Goal: Information Seeking & Learning: Learn about a topic

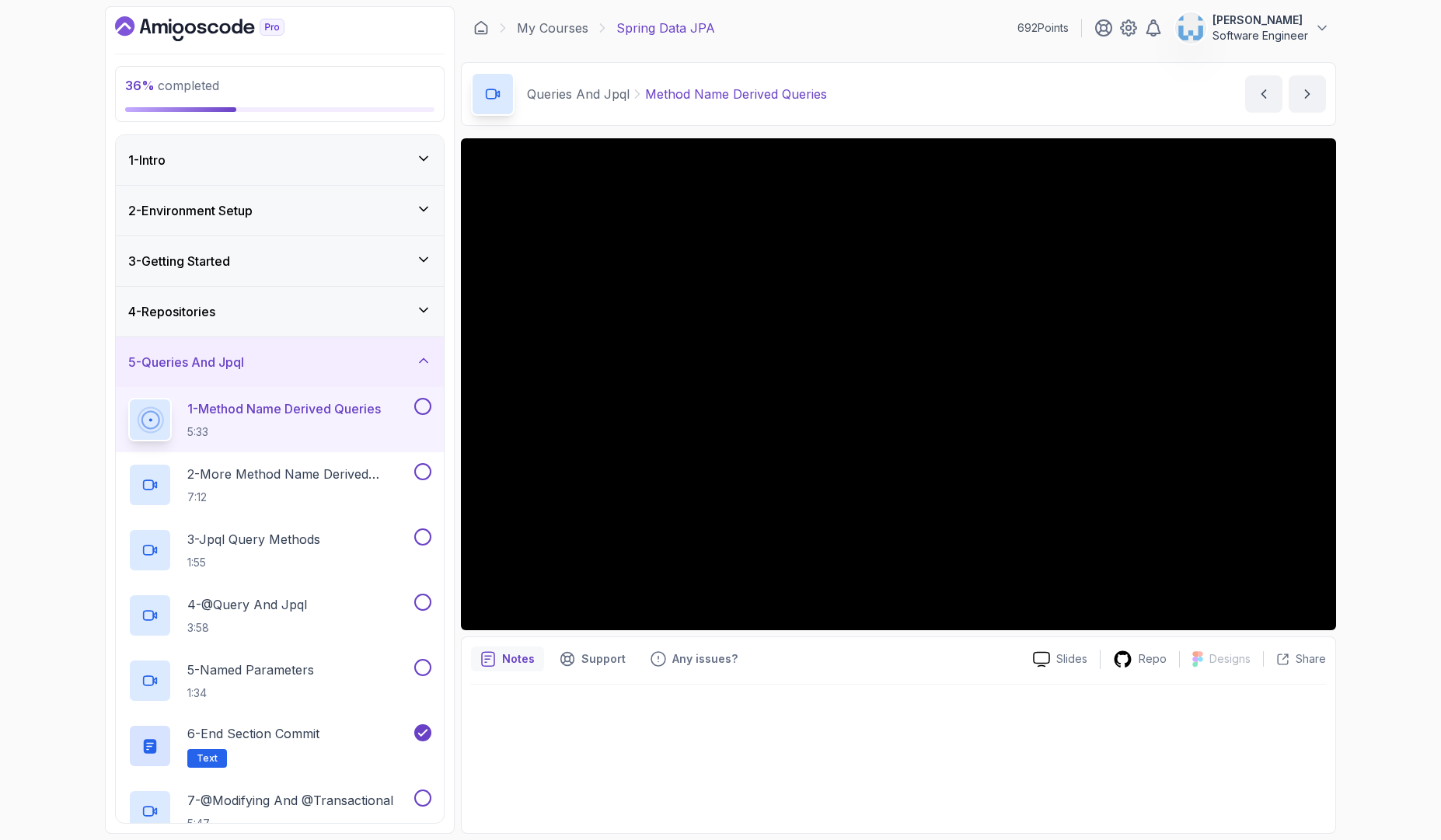
scroll to position [12, 0]
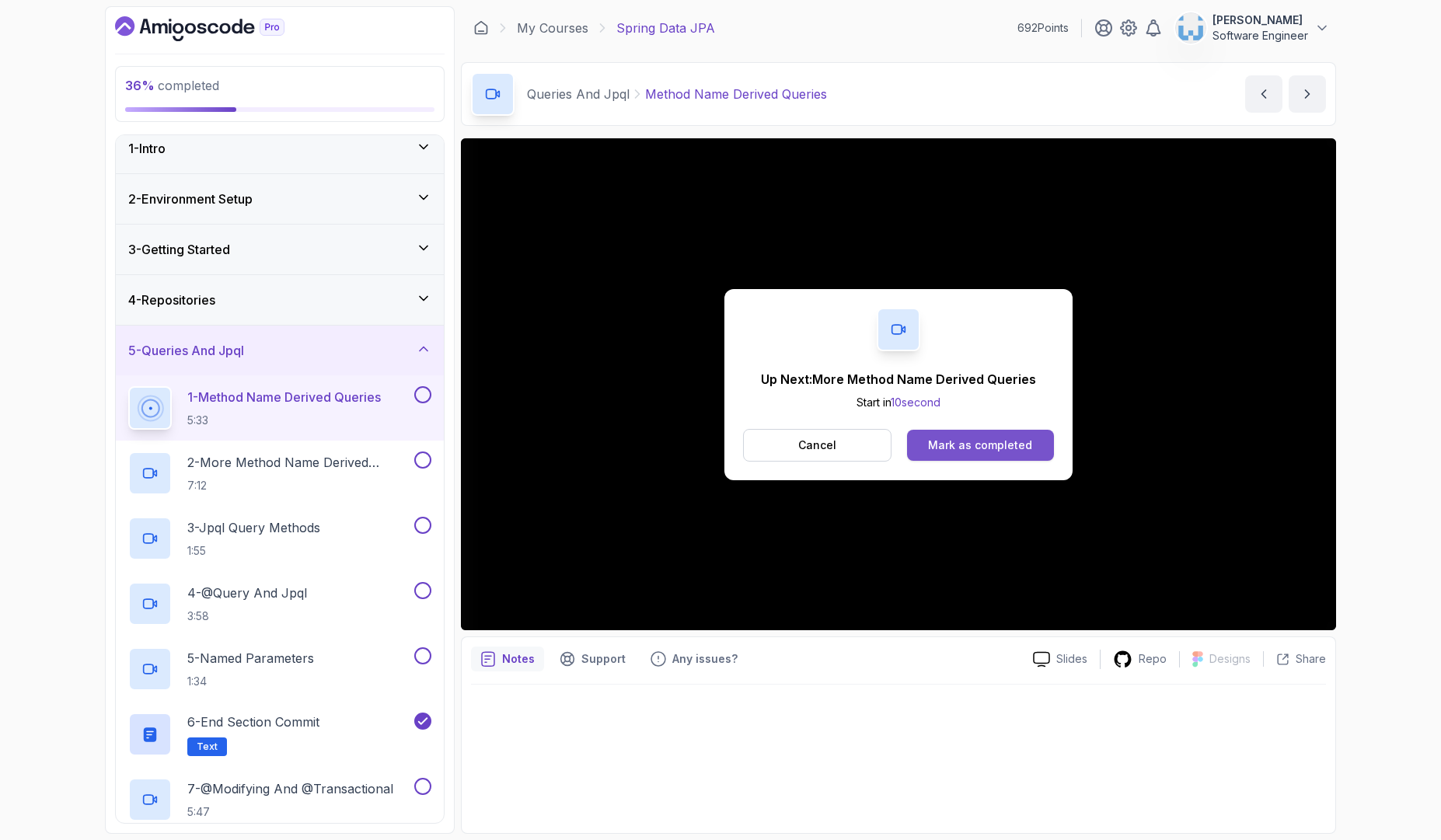
click at [981, 440] on div "Mark as completed" at bounding box center [981, 445] width 104 height 15
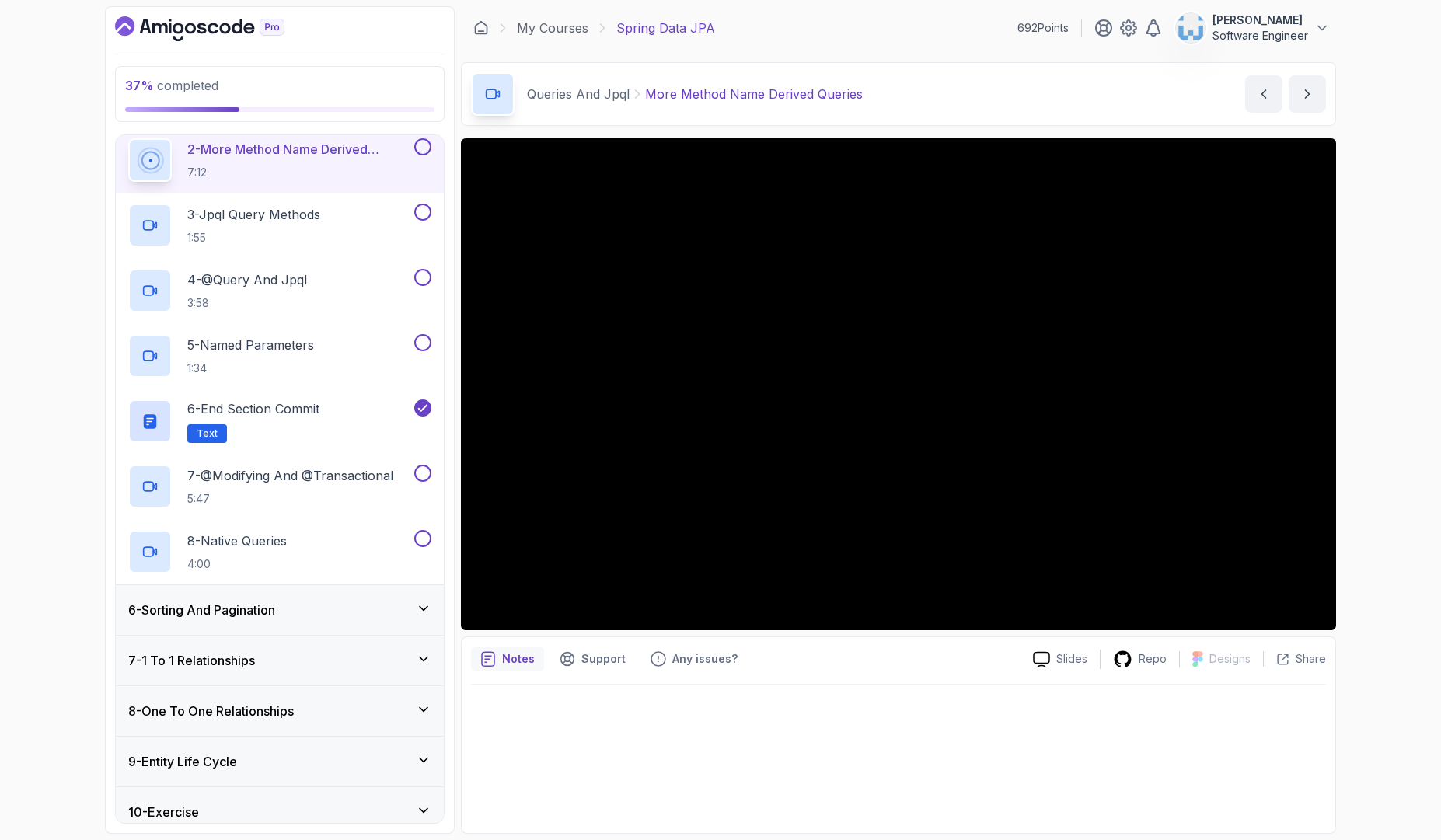
scroll to position [316, 0]
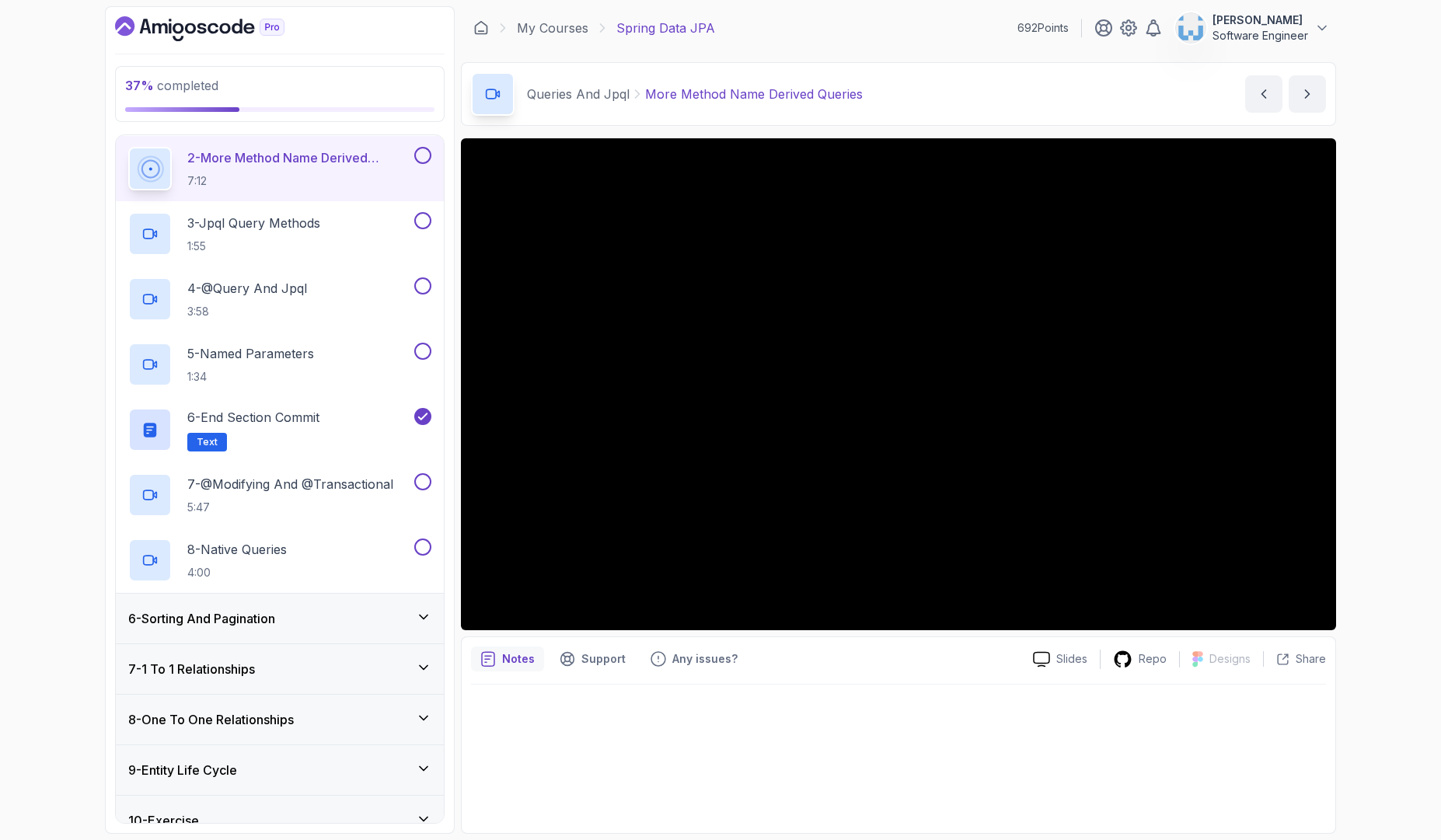
click at [426, 157] on button at bounding box center [423, 156] width 17 height 17
click at [351, 220] on div "3 - Jpql Query Methods 1:55" at bounding box center [270, 234] width 283 height 44
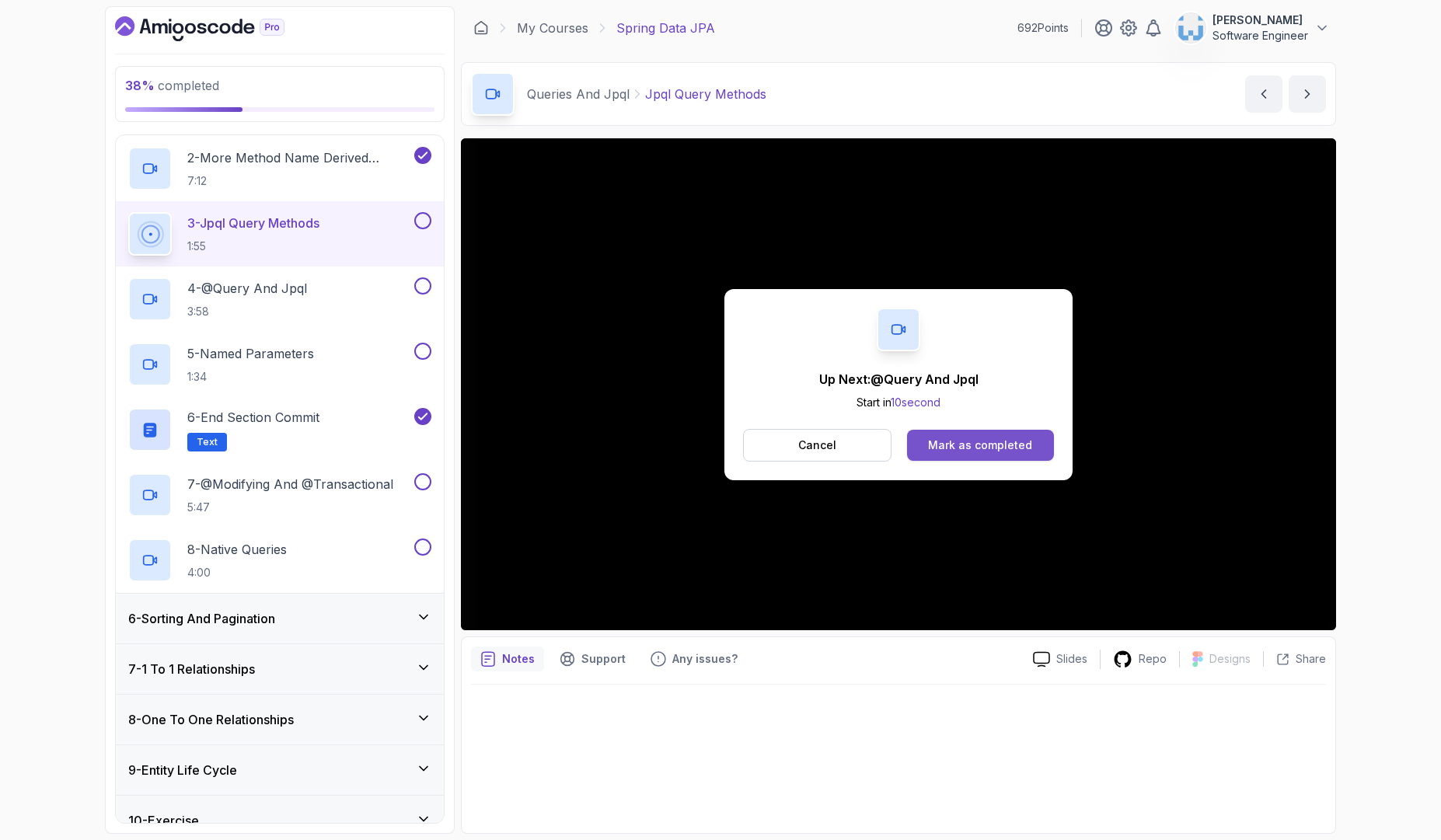
click at [937, 440] on div "Mark as completed" at bounding box center [981, 445] width 104 height 15
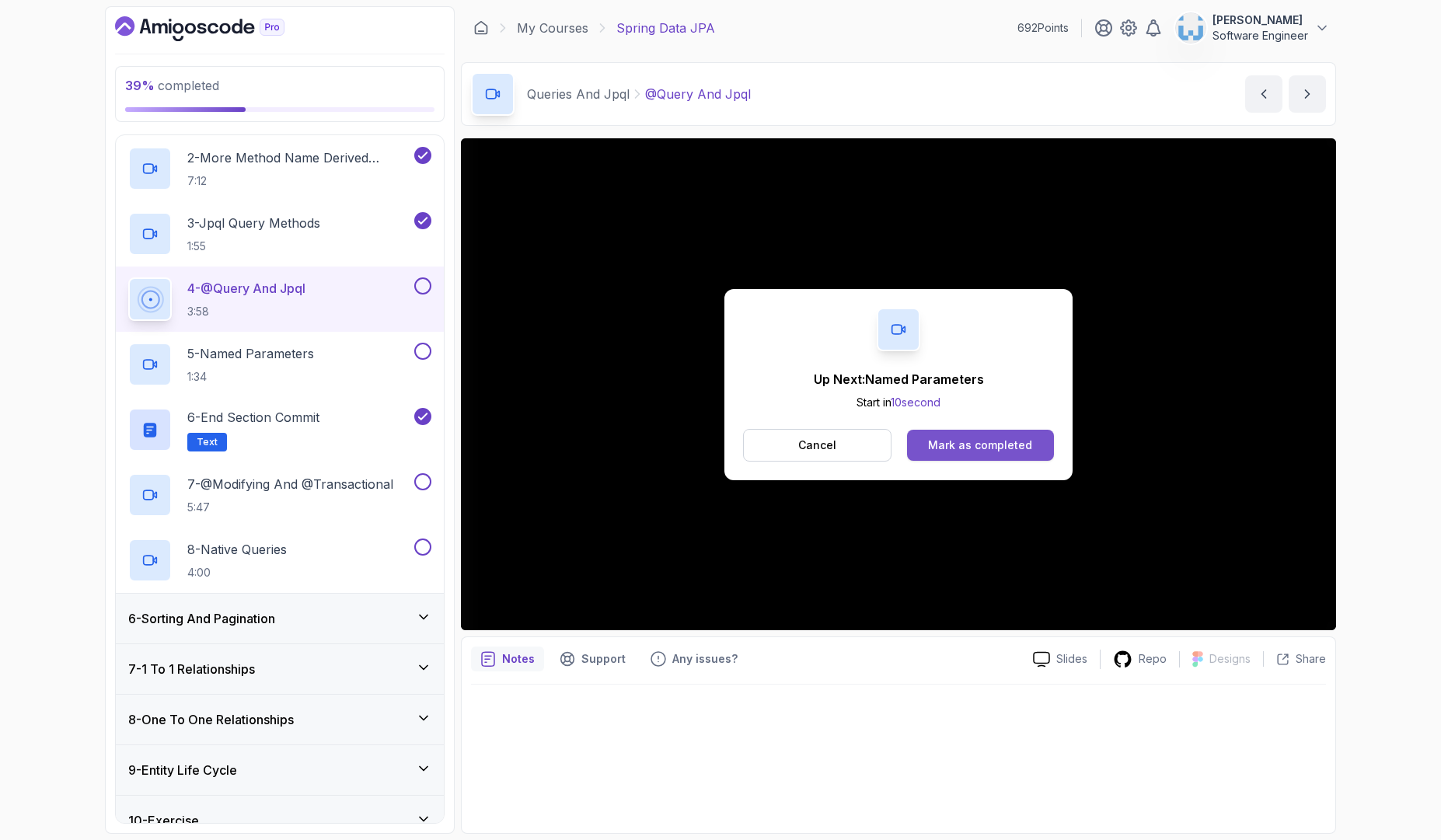
click at [916, 451] on button "Mark as completed" at bounding box center [981, 445] width 147 height 31
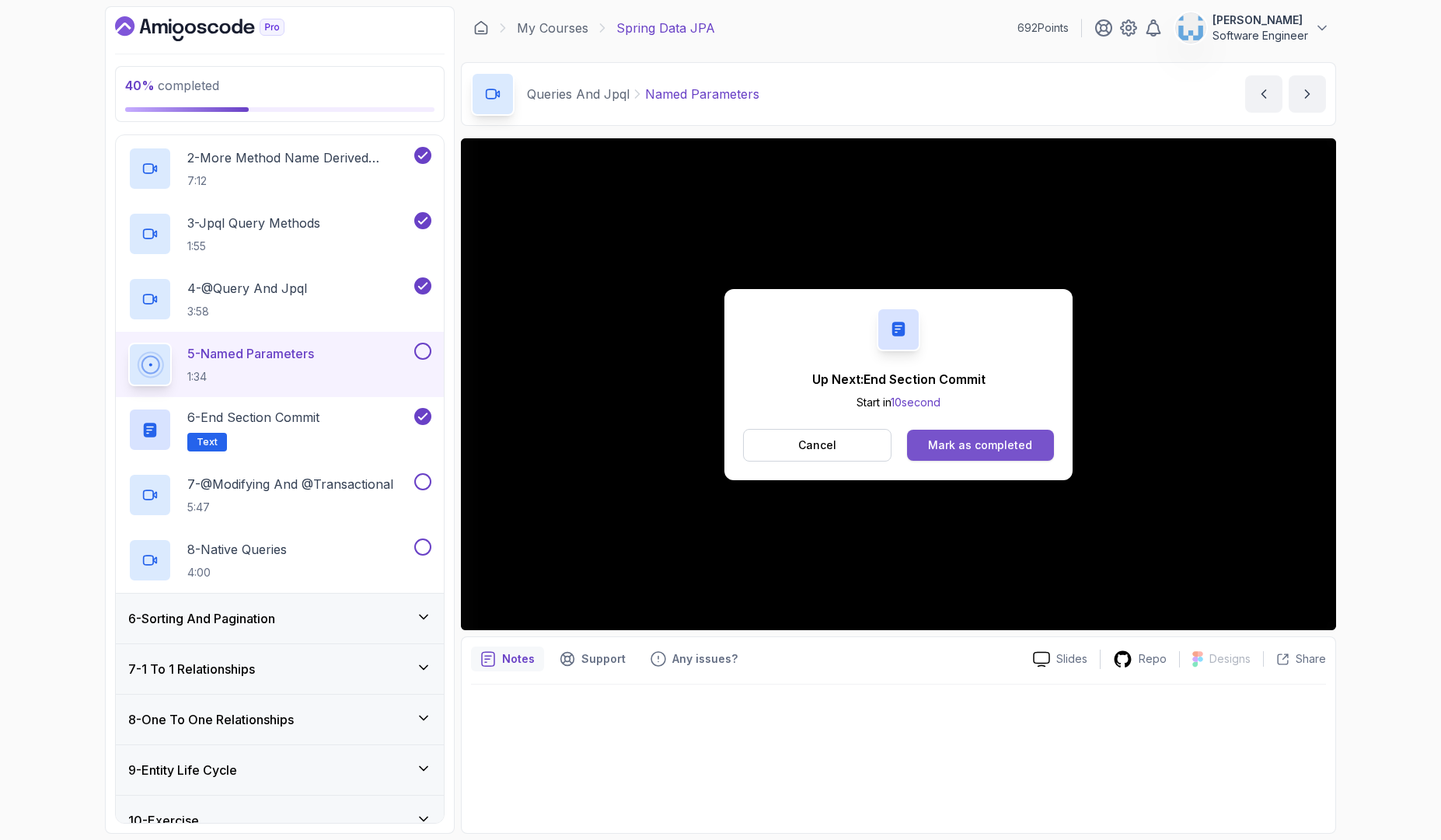
click at [952, 445] on div "Mark as completed" at bounding box center [981, 445] width 104 height 15
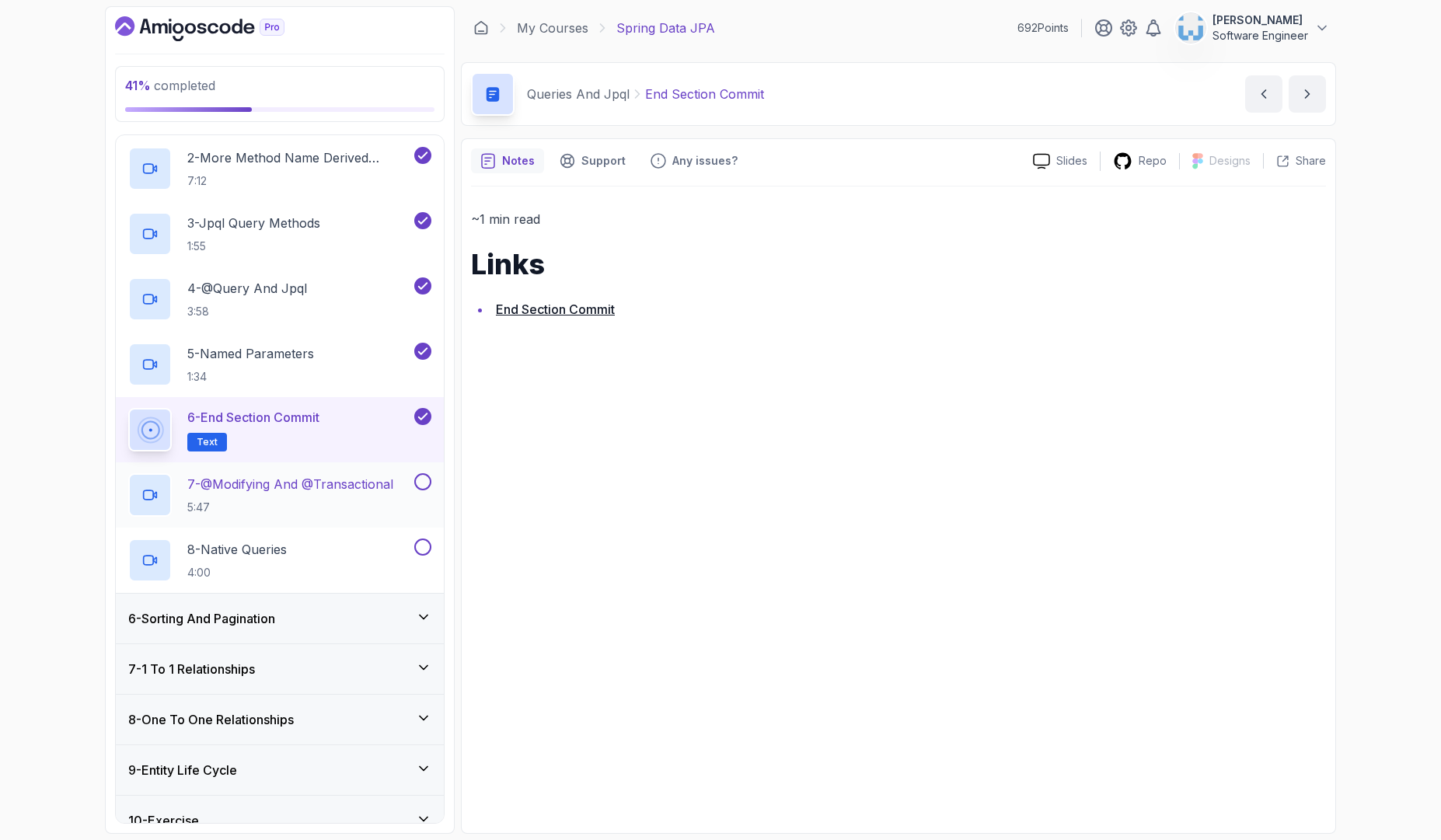
click at [354, 485] on p "7 - @Modifying And @Transactional" at bounding box center [290, 484] width 206 height 19
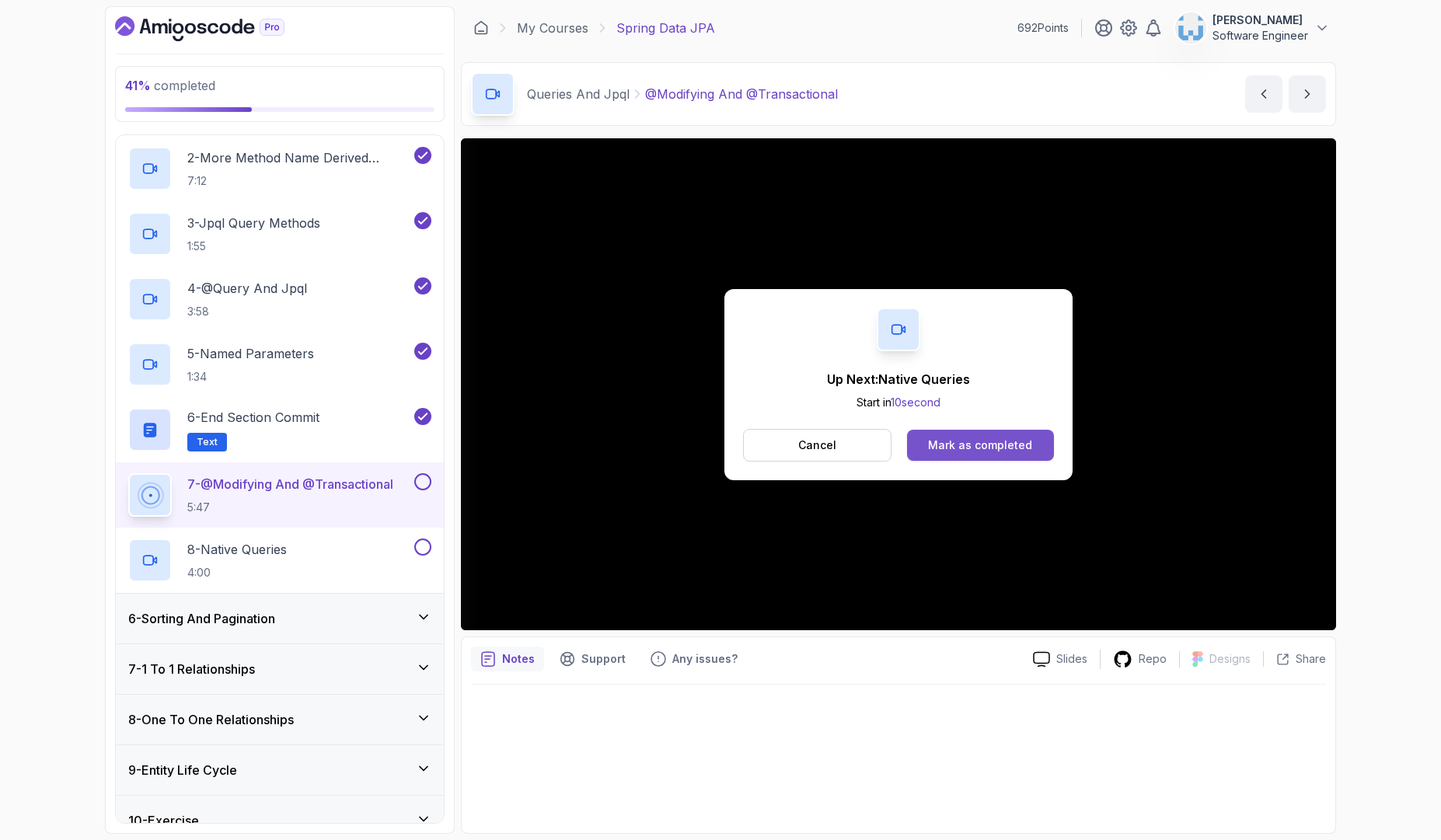
click at [998, 450] on div "Mark as completed" at bounding box center [981, 445] width 104 height 15
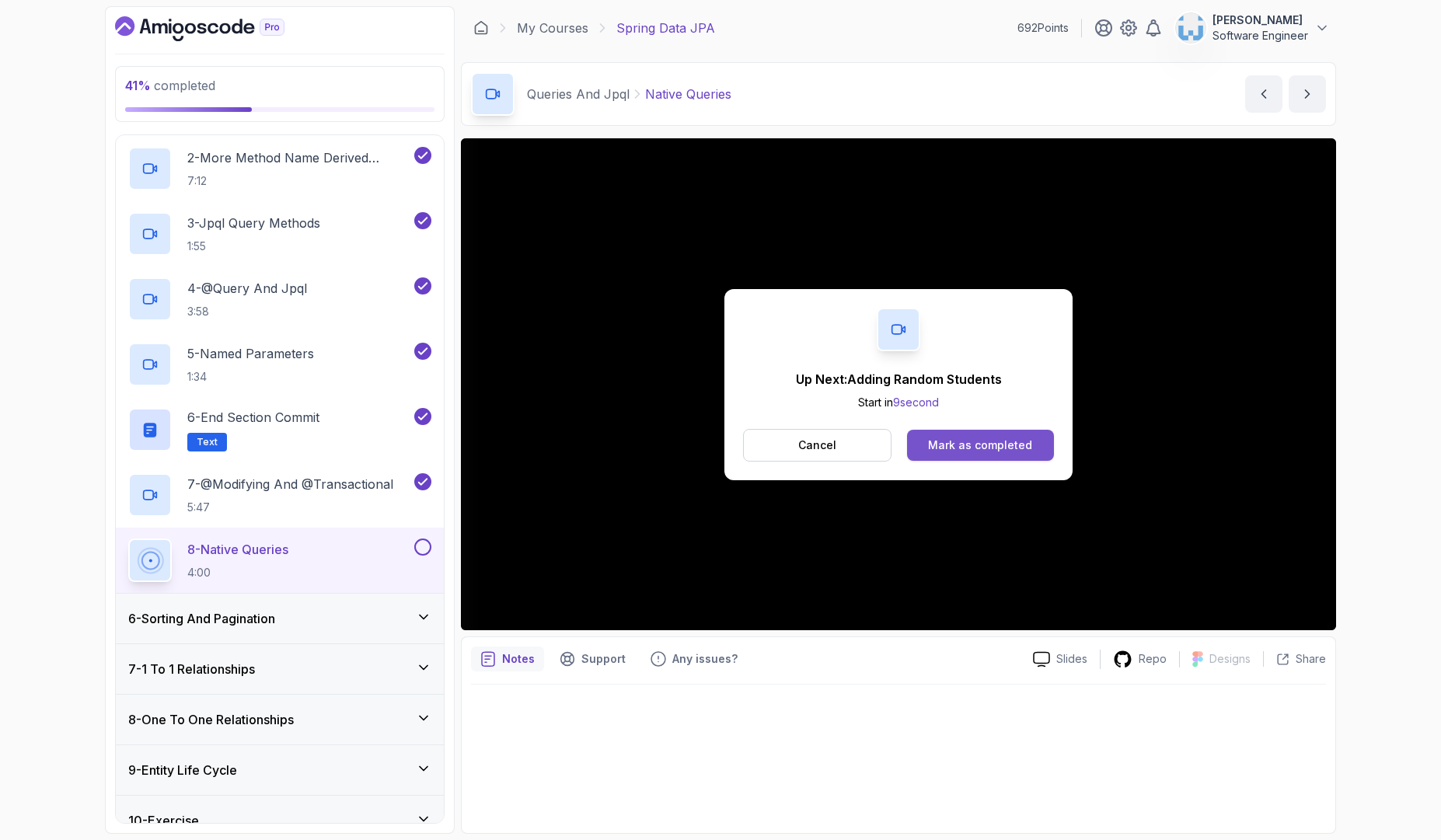
click at [987, 448] on div "Mark as completed" at bounding box center [981, 445] width 104 height 15
